Goal: Check status: Verify the current state of an ongoing process or item

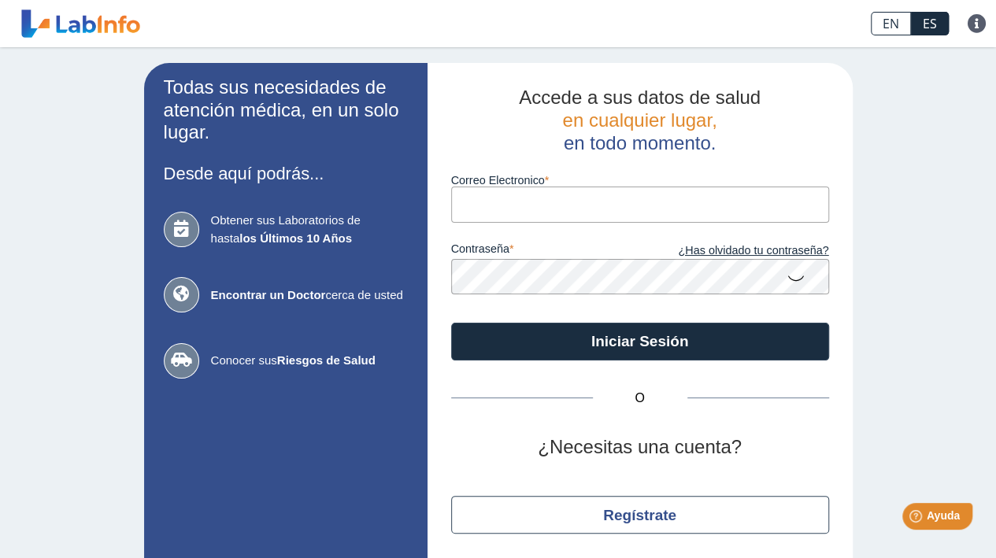
click at [484, 202] on input "Correo Electronico" at bounding box center [640, 204] width 378 height 35
type input "[EMAIL_ADDRESS][DOMAIN_NAME]"
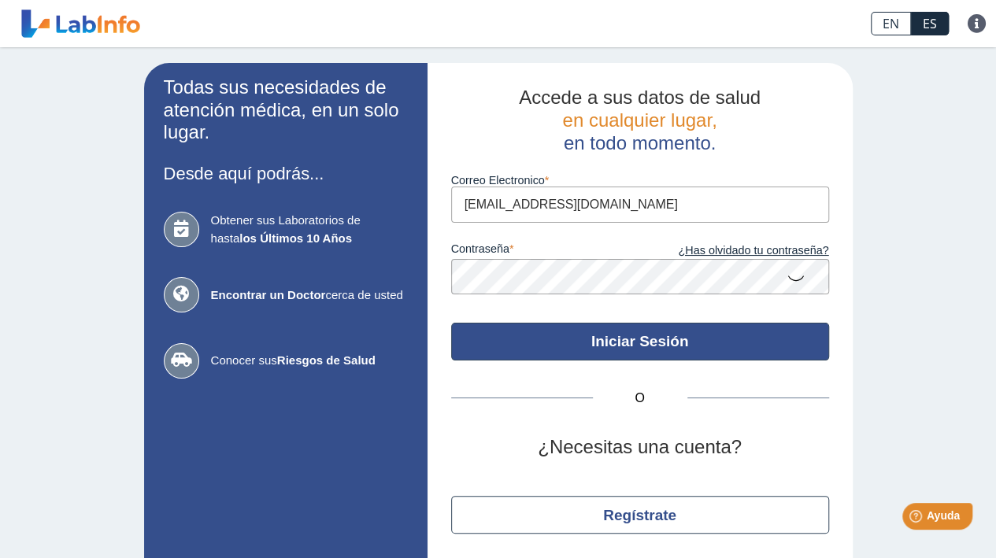
click at [627, 351] on button "Iniciar Sesión" at bounding box center [640, 342] width 378 height 38
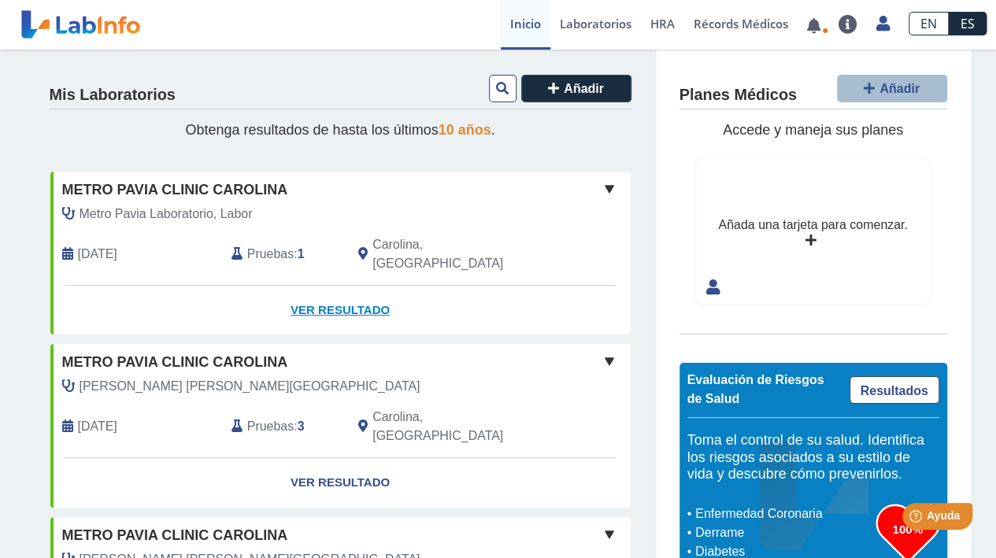
click at [322, 286] on link "Ver Resultado" at bounding box center [340, 311] width 580 height 50
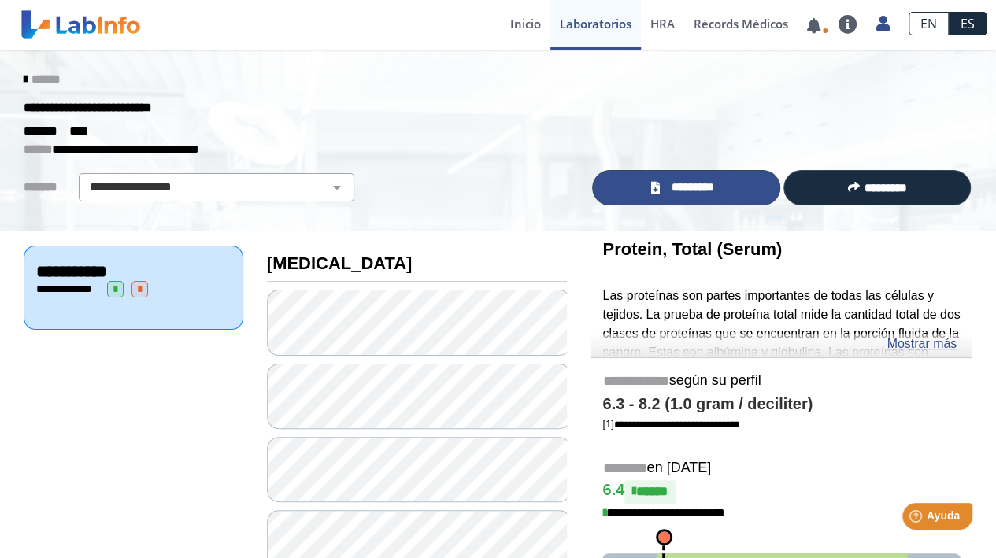
click at [689, 193] on span "*********" at bounding box center [692, 188] width 57 height 18
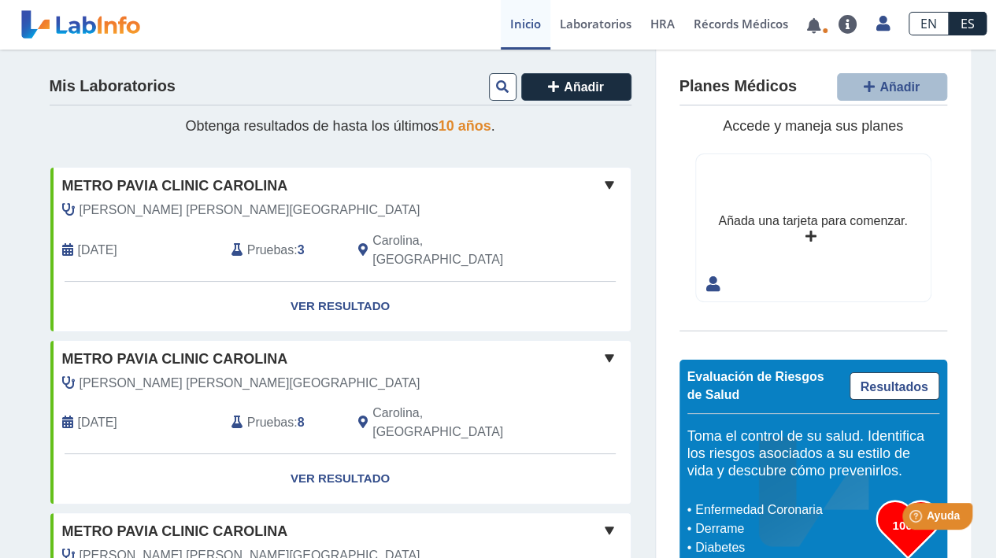
click at [601, 188] on span at bounding box center [609, 185] width 19 height 19
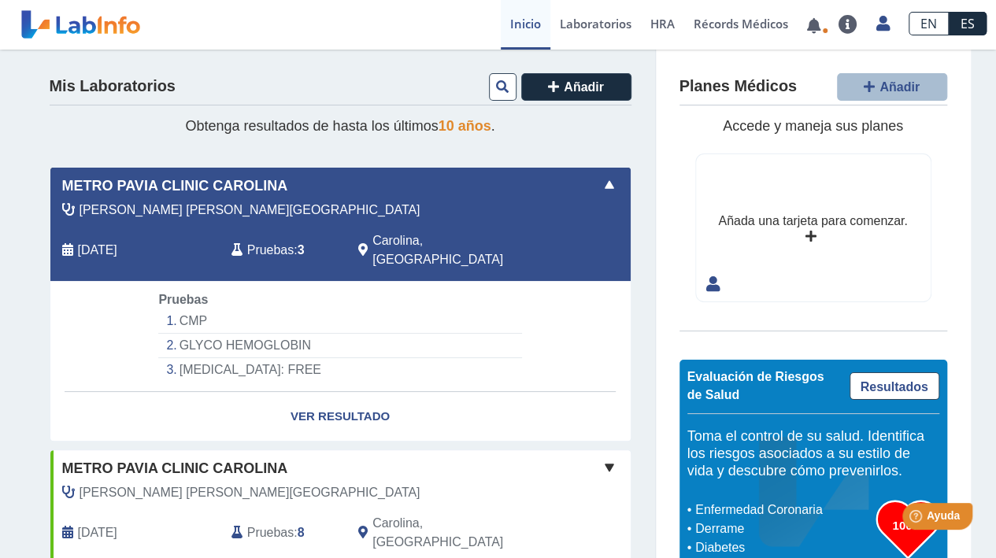
click at [601, 188] on span at bounding box center [609, 185] width 19 height 19
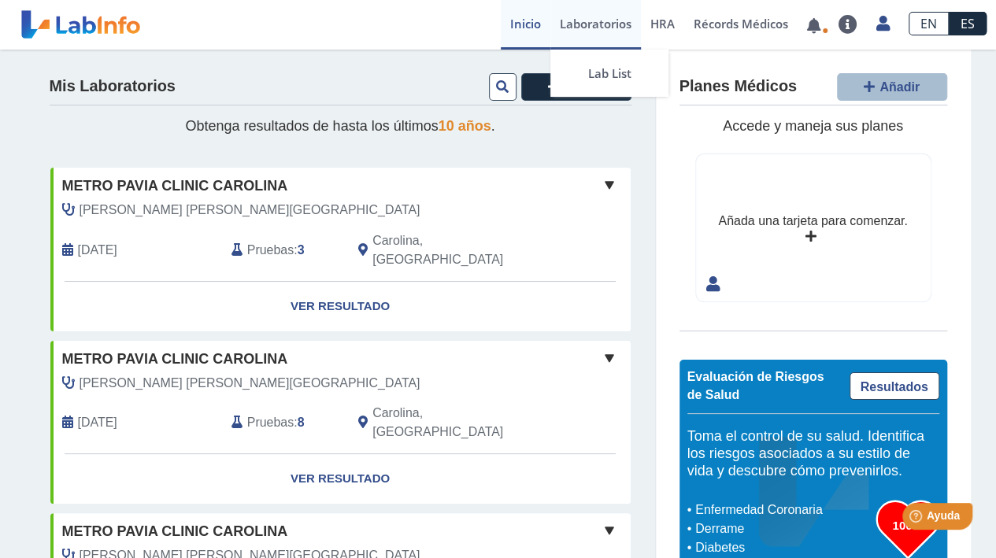
click at [608, 20] on link "Laboratorios" at bounding box center [596, 25] width 91 height 50
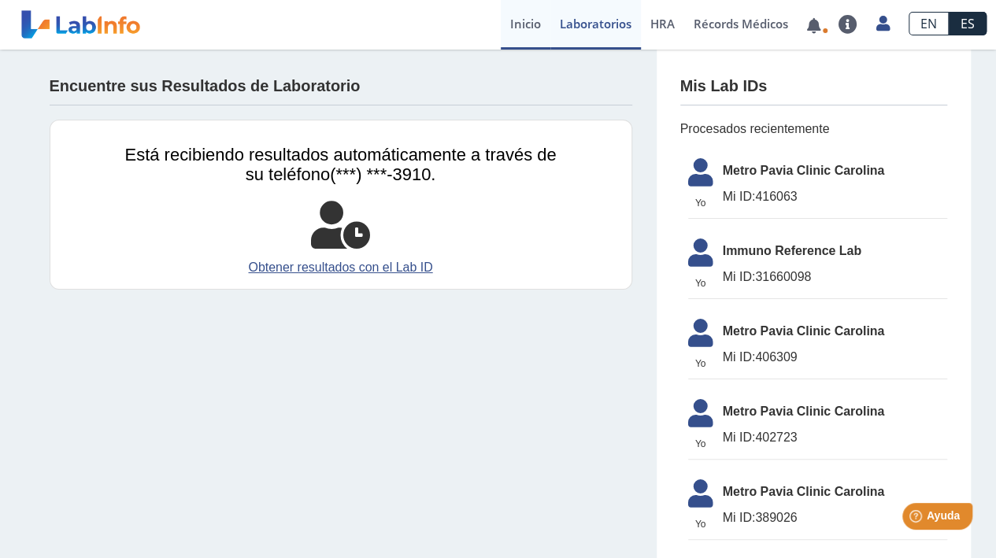
click at [510, 15] on link "Inicio" at bounding box center [526, 25] width 50 height 50
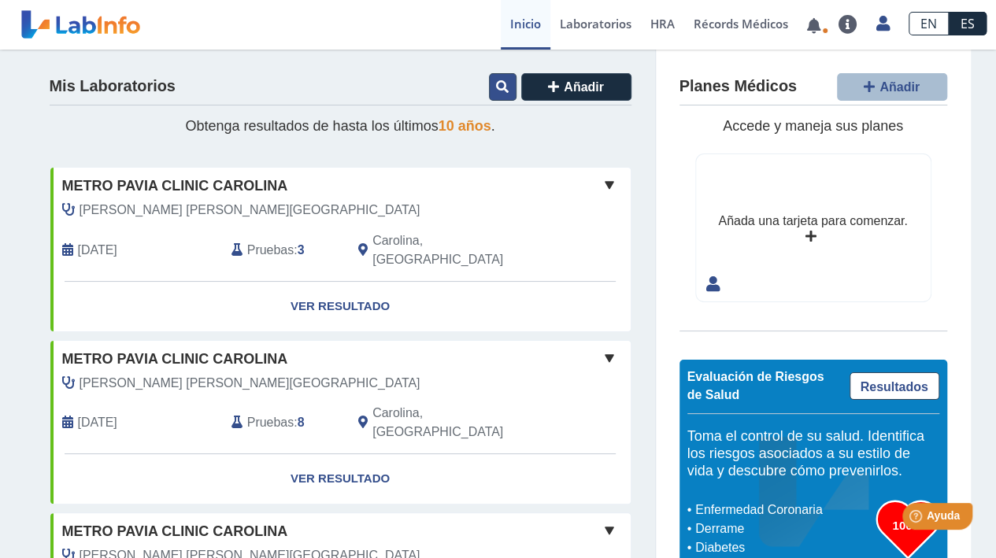
click at [501, 90] on icon at bounding box center [502, 86] width 13 height 13
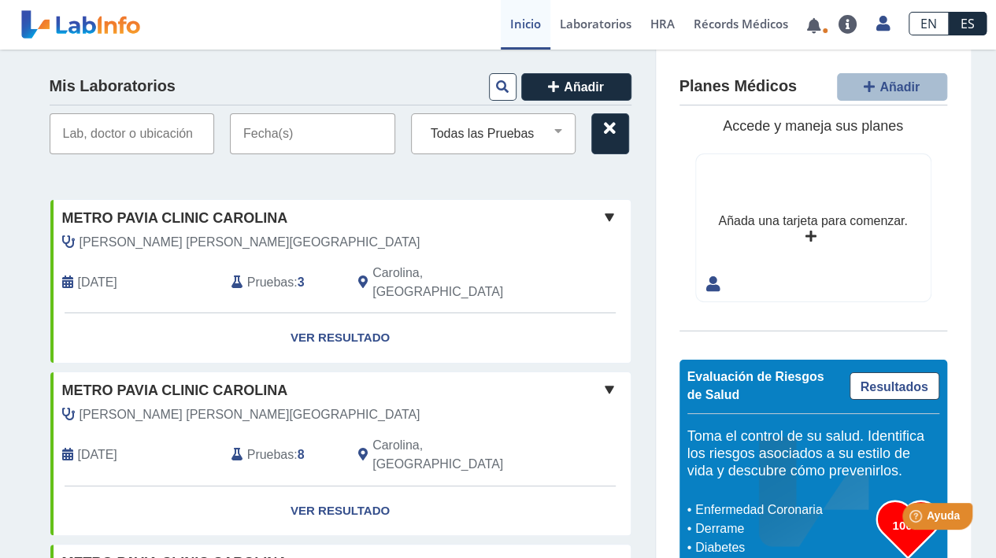
click at [342, 140] on input "text" at bounding box center [312, 133] width 165 height 41
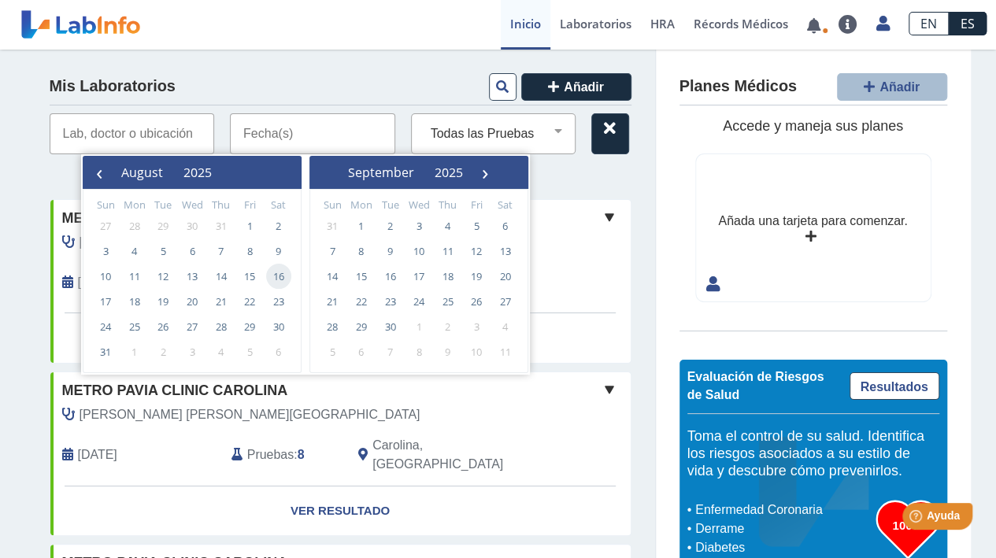
click at [277, 279] on span "16" at bounding box center [278, 276] width 25 height 25
click at [566, 86] on span "Añadir" at bounding box center [584, 86] width 40 height 13
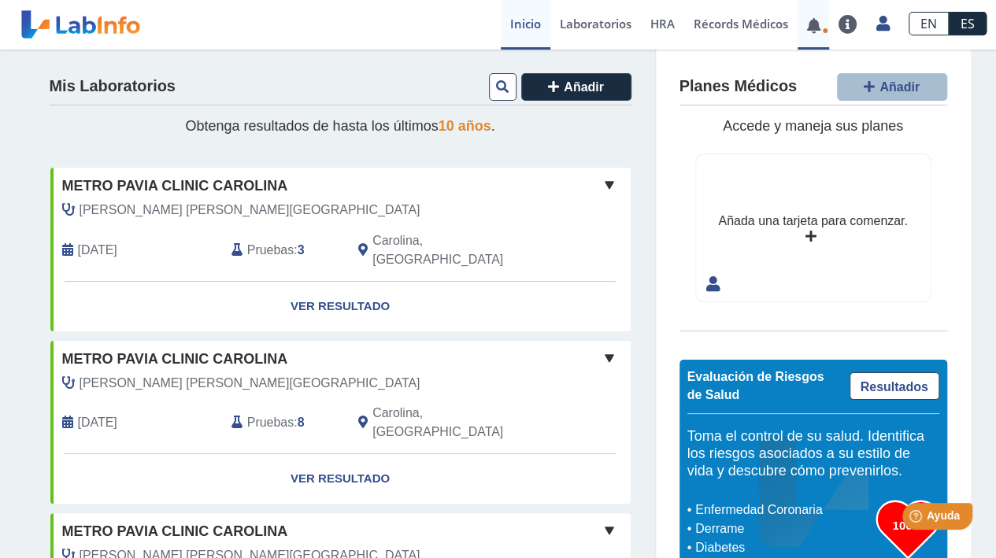
click at [821, 27] on link at bounding box center [814, 26] width 32 height 12
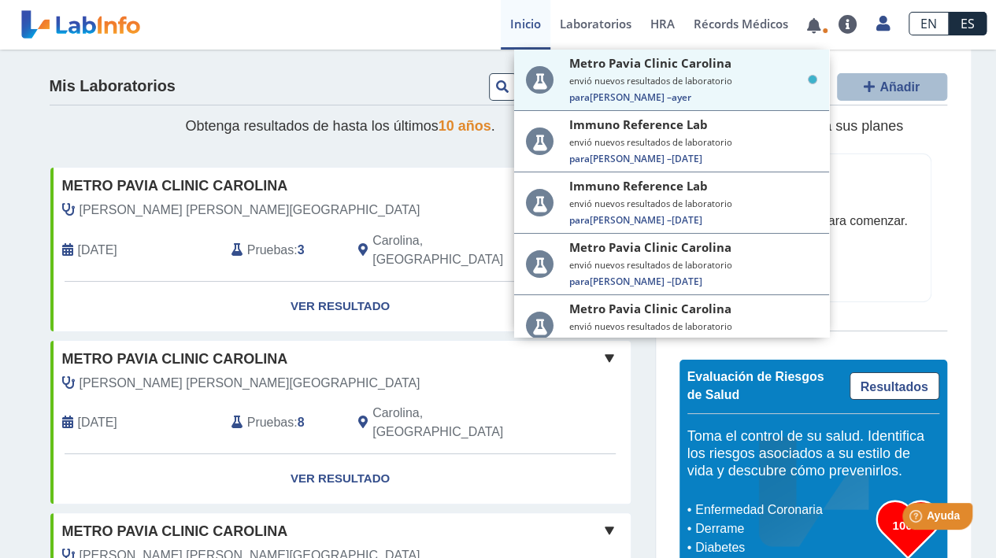
click at [696, 75] on small "envió nuevos resultados de laboratorio" at bounding box center [693, 81] width 248 height 12
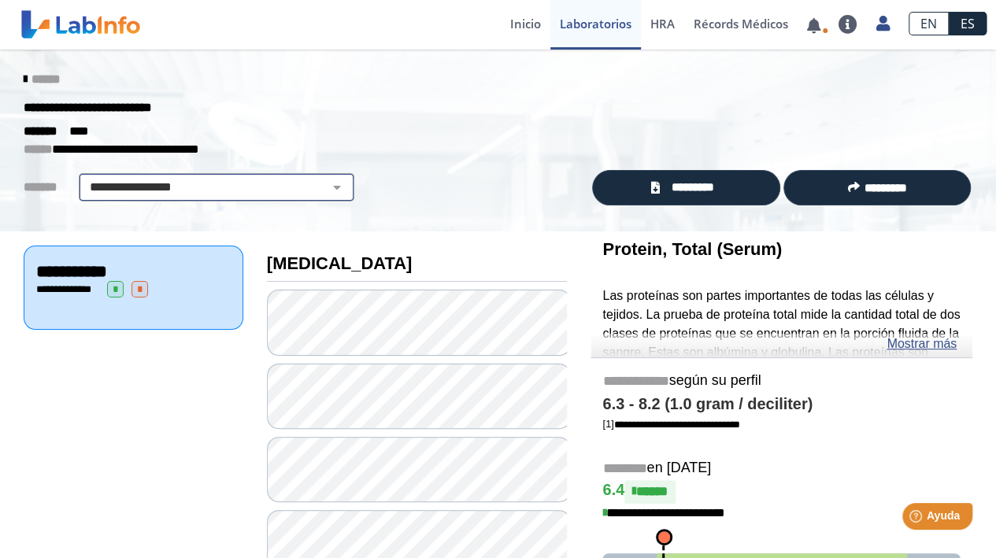
click at [325, 186] on select "**********" at bounding box center [216, 187] width 266 height 19
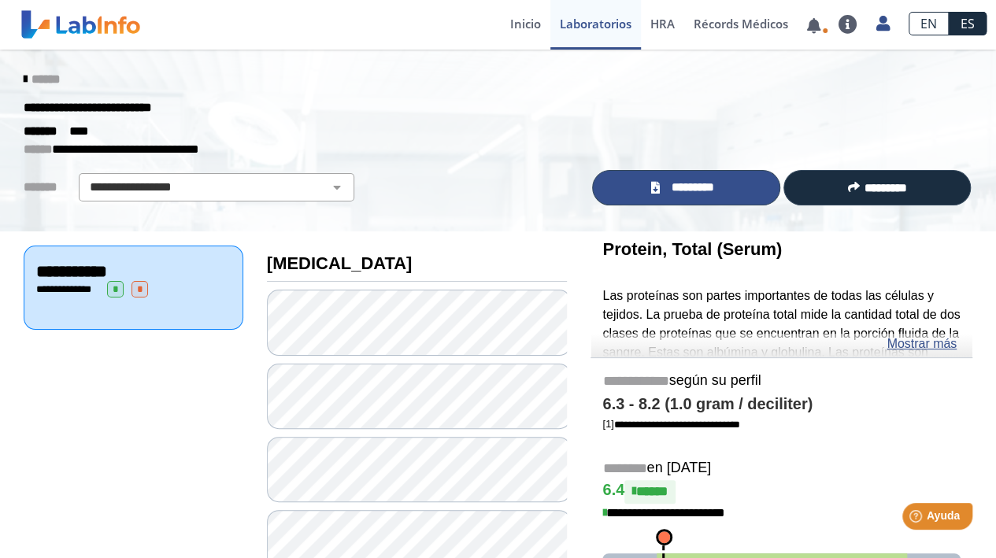
click at [681, 184] on span "*********" at bounding box center [692, 188] width 57 height 18
